Goal: Task Accomplishment & Management: Manage account settings

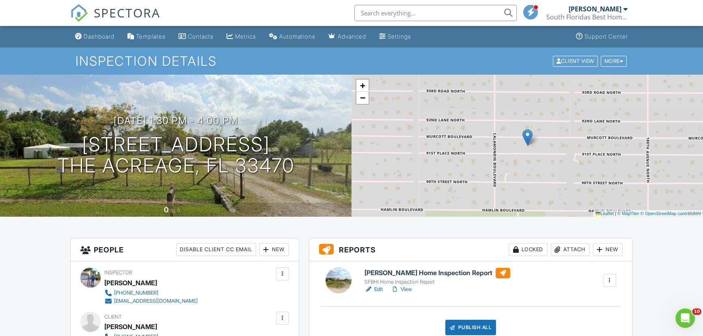
click at [380, 16] on input "text" at bounding box center [435, 13] width 162 height 16
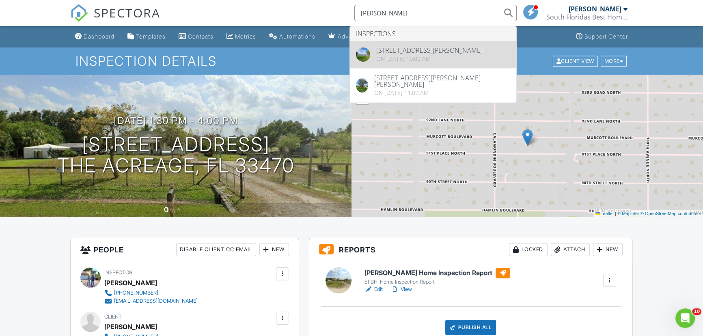
type input "[PERSON_NAME]"
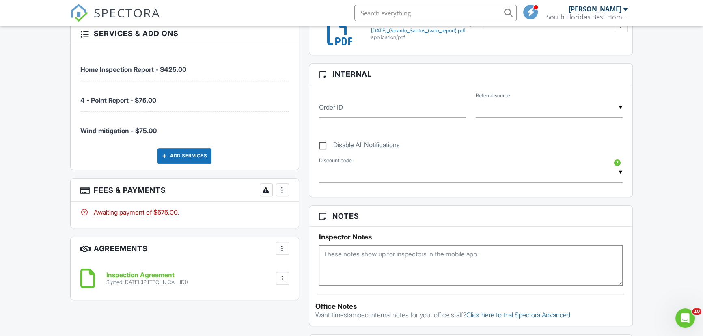
scroll to position [442, 0]
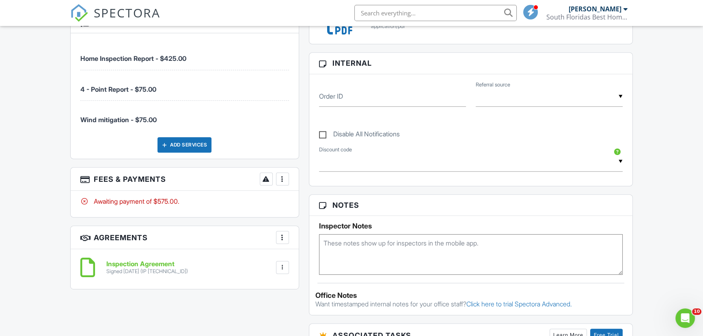
click at [280, 183] on div at bounding box center [282, 179] width 8 height 8
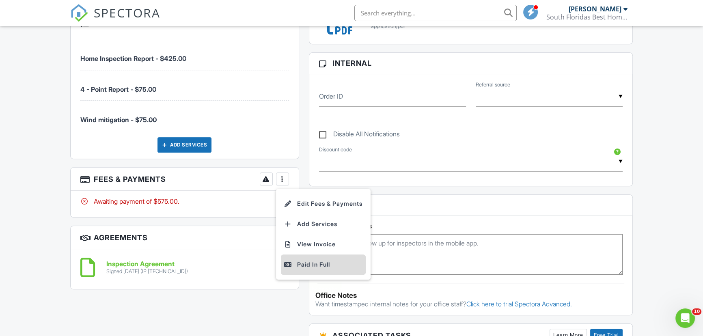
click at [315, 267] on div "Paid In Full" at bounding box center [323, 265] width 78 height 10
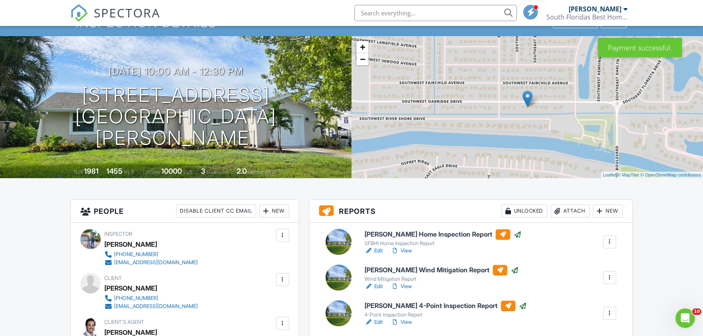
scroll to position [37, 0]
